Goal: Task Accomplishment & Management: Manage account settings

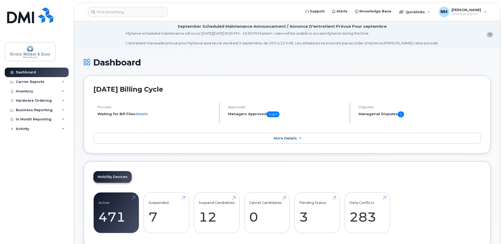
click at [250, 139] on link "More Details" at bounding box center [288, 138] width 388 height 11
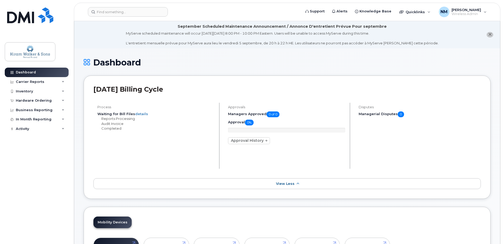
click at [298, 185] on icon at bounding box center [298, 183] width 4 height 3
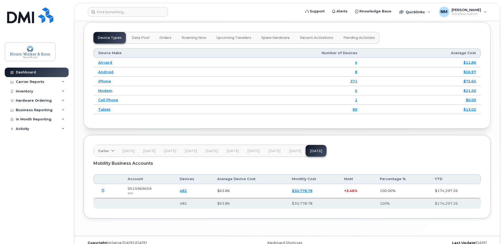
scroll to position [669, 0]
click at [66, 91] on div "Inventory" at bounding box center [37, 92] width 64 height 10
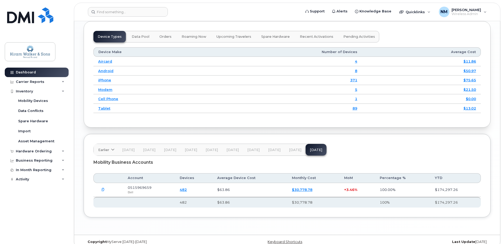
click at [36, 82] on div "Carrier Reports" at bounding box center [30, 82] width 29 height 4
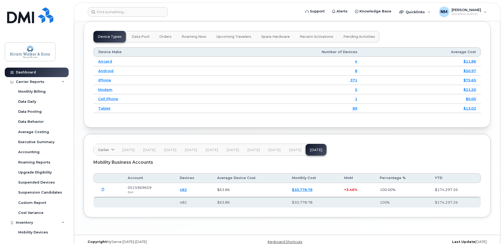
click at [40, 82] on div "Carrier Reports" at bounding box center [30, 82] width 29 height 4
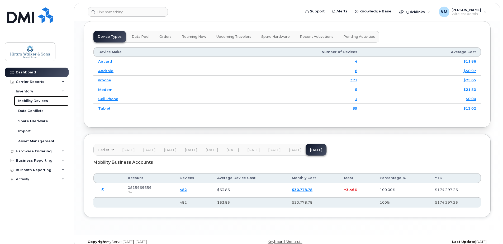
click at [41, 101] on div "Mobility Devices" at bounding box center [33, 101] width 30 height 5
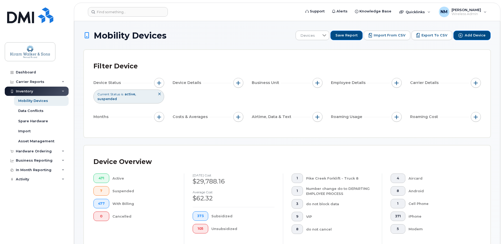
click at [467, 39] on button "Add Device" at bounding box center [472, 36] width 37 height 10
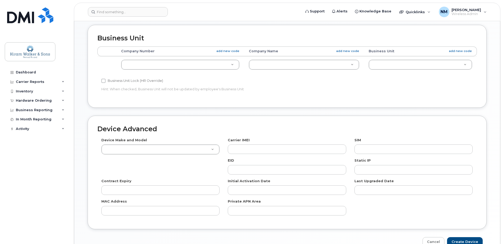
scroll to position [268, 0]
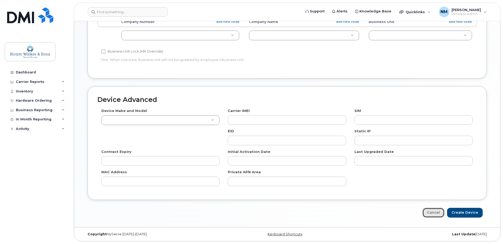
click at [442, 212] on link "Cancel" at bounding box center [434, 213] width 22 height 10
